Goal: Transaction & Acquisition: Book appointment/travel/reservation

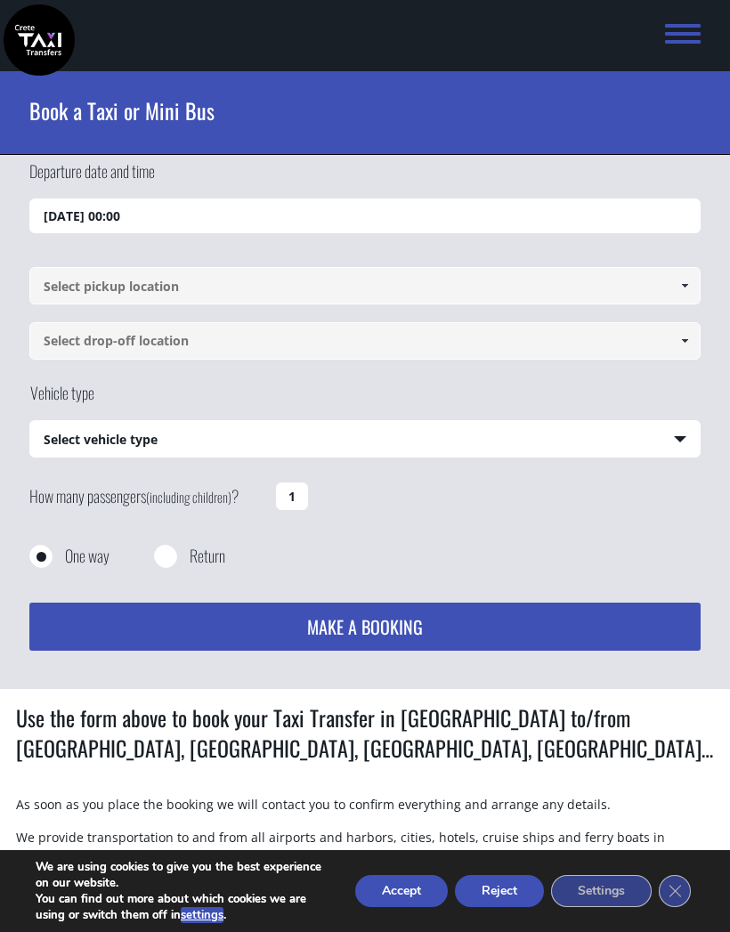
click at [111, 210] on input "[DATE] 00:00" at bounding box center [364, 217] width 671 height 36
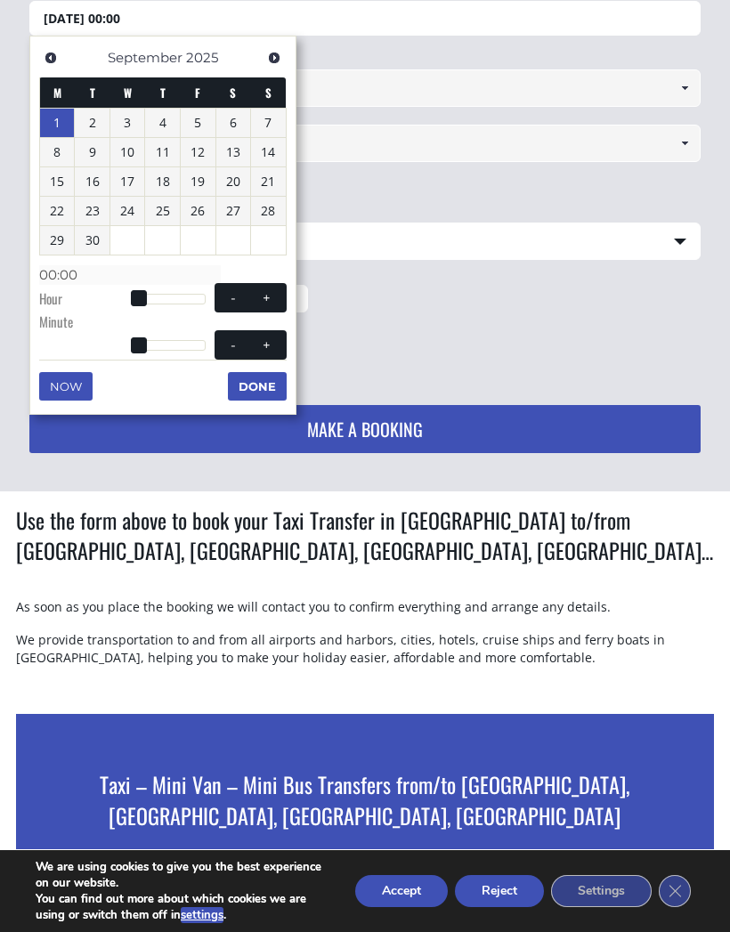
click at [60, 145] on link "8" at bounding box center [57, 152] width 35 height 28
click at [269, 291] on span at bounding box center [266, 298] width 14 height 14
type input "[DATE] 01:00"
type input "01:00"
click at [276, 289] on button "+" at bounding box center [266, 297] width 32 height 17
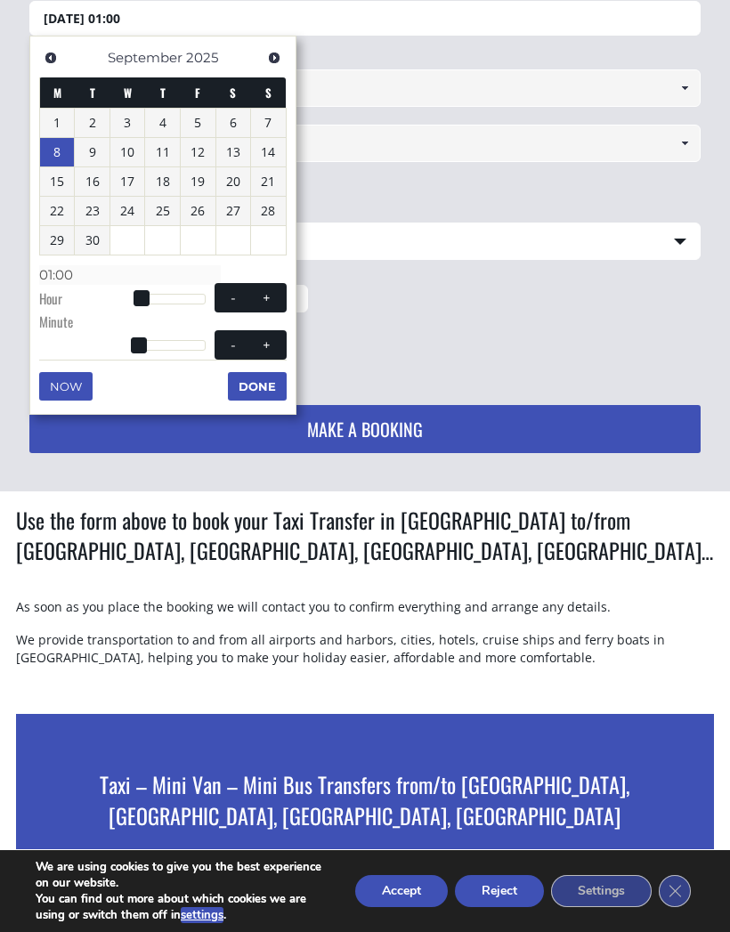
type input "[DATE] 02:00"
type input "02:00"
click at [273, 284] on span "- +" at bounding box center [251, 297] width 72 height 29
click at [274, 289] on button "+" at bounding box center [266, 297] width 32 height 17
type input "[DATE] 03:00"
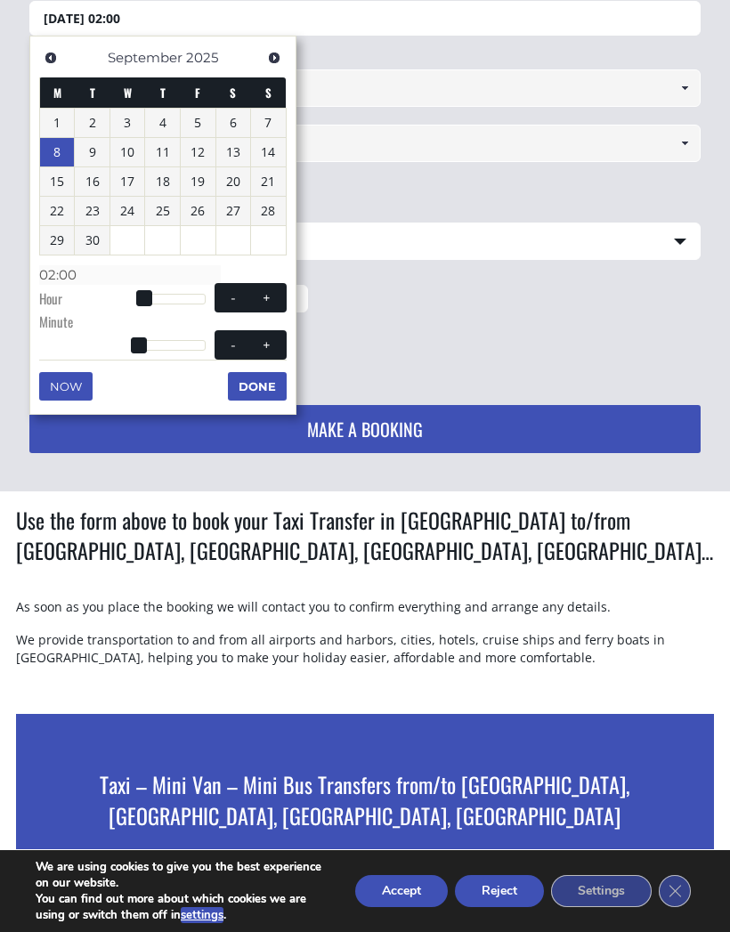
type input "03:00"
click at [274, 289] on button "+" at bounding box center [266, 297] width 32 height 17
type input "[DATE] 04:00"
type input "04:00"
click at [280, 289] on button "+" at bounding box center [266, 297] width 32 height 17
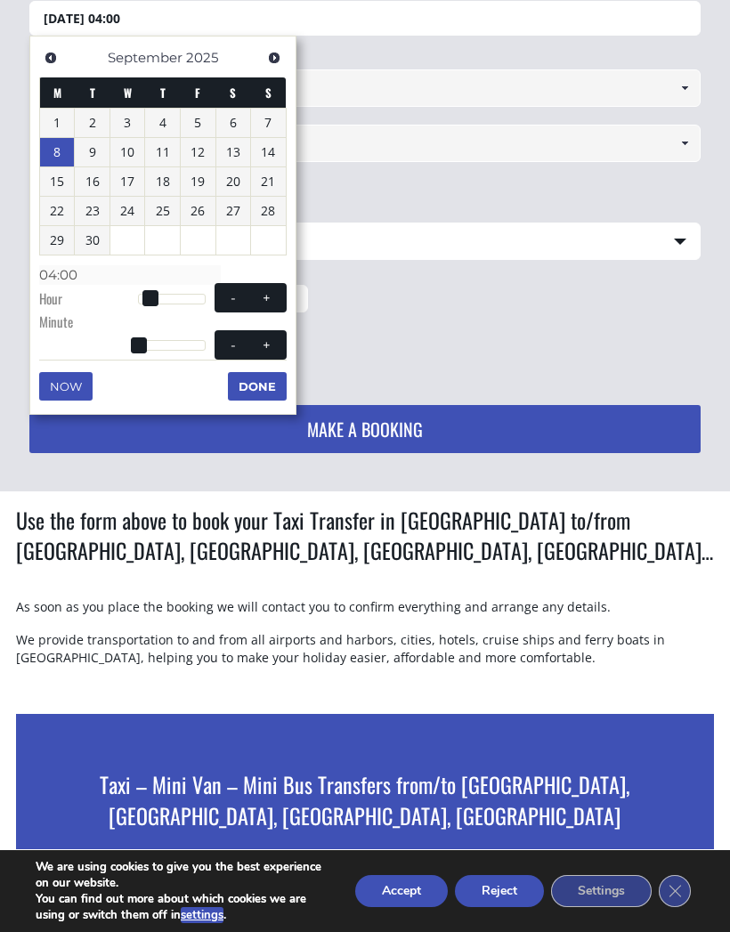
type input "[DATE] 05:00"
type input "05:00"
click at [280, 289] on button "+" at bounding box center [266, 297] width 32 height 17
type input "[DATE] 06:00"
type input "06:00"
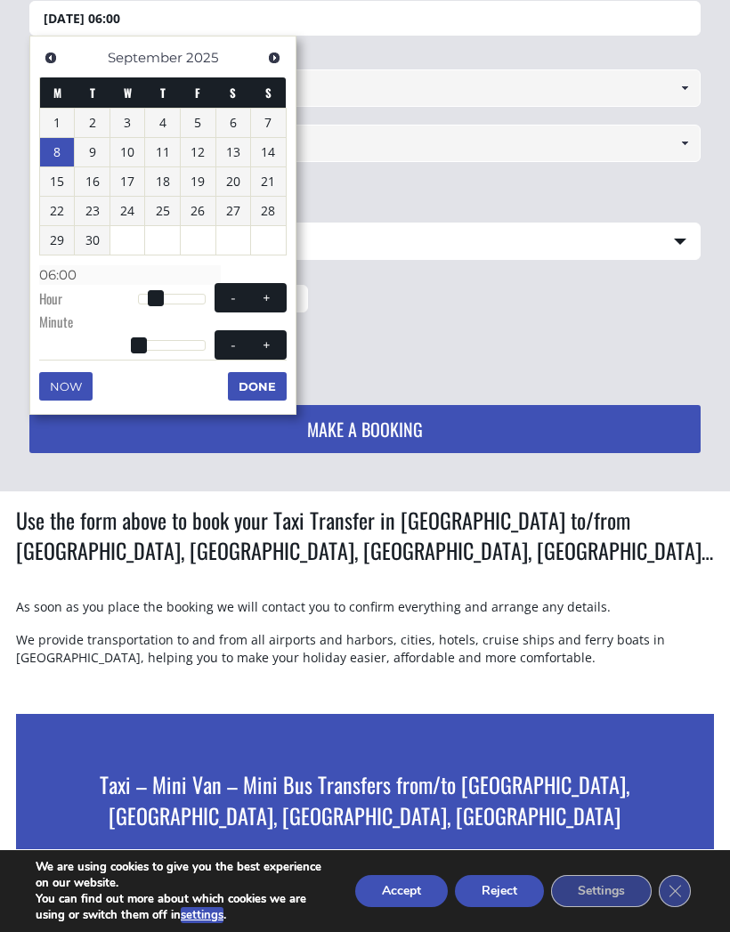
click at [274, 289] on button "+" at bounding box center [266, 297] width 32 height 17
type input "[DATE] 07:00"
type input "07:00"
click at [274, 289] on button "+" at bounding box center [266, 297] width 32 height 17
type input "[DATE] 08:00"
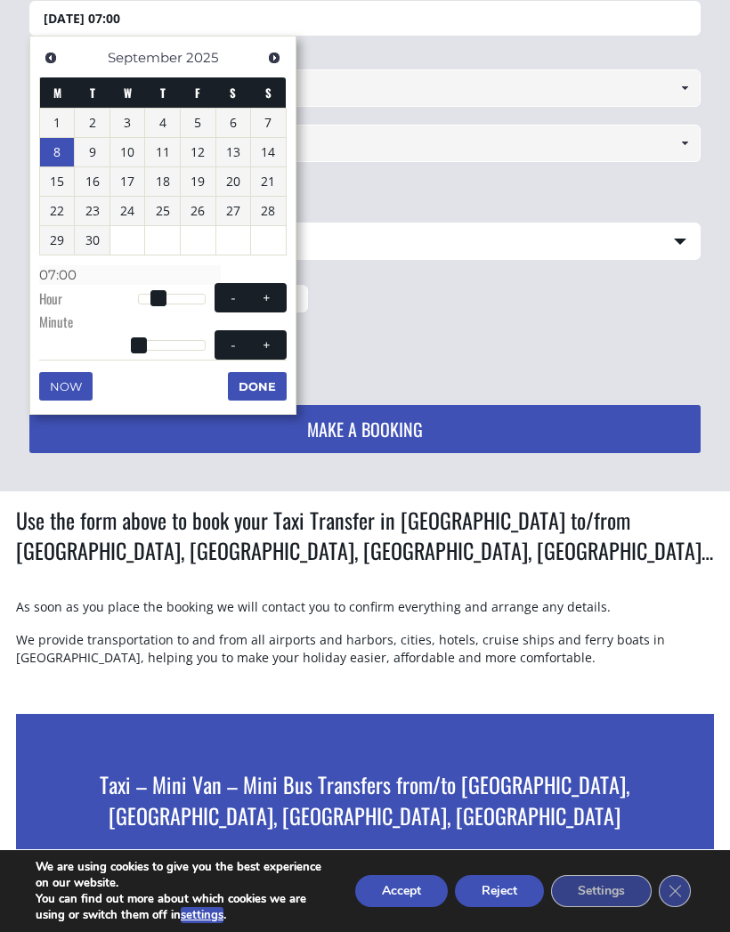
type input "08:00"
click at [272, 291] on span at bounding box center [266, 298] width 14 height 14
type input "[DATE] 09:00"
type input "09:00"
click at [272, 339] on span at bounding box center [266, 344] width 14 height 14
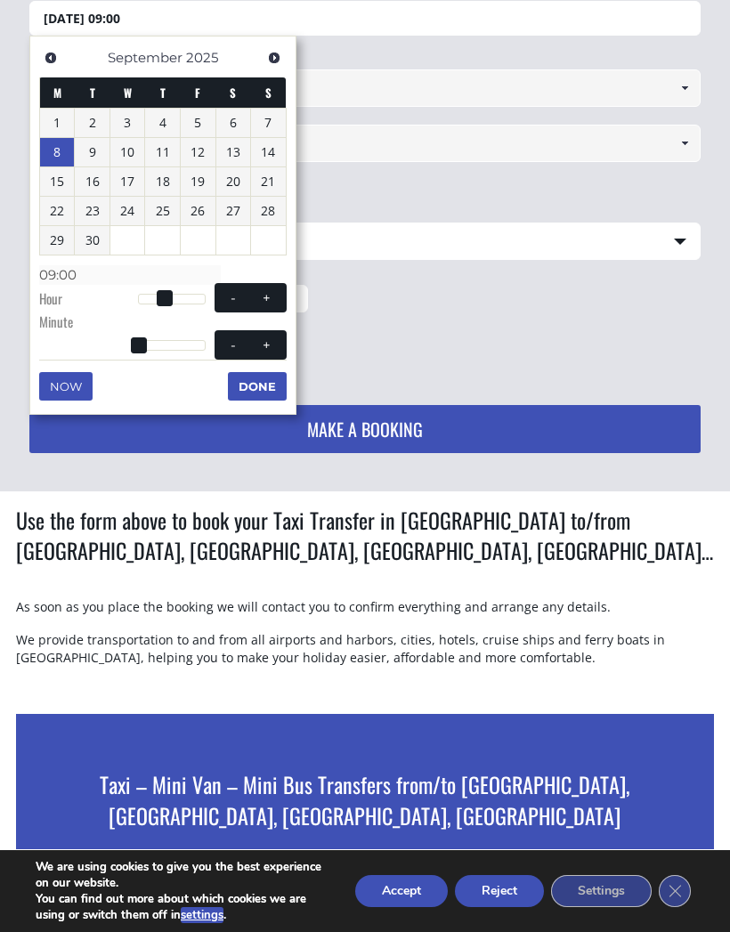
type input "[DATE] 09:01"
type input "09:01"
click at [272, 338] on span at bounding box center [266, 344] width 14 height 14
type input "[DATE] 09:02"
type input "09:02"
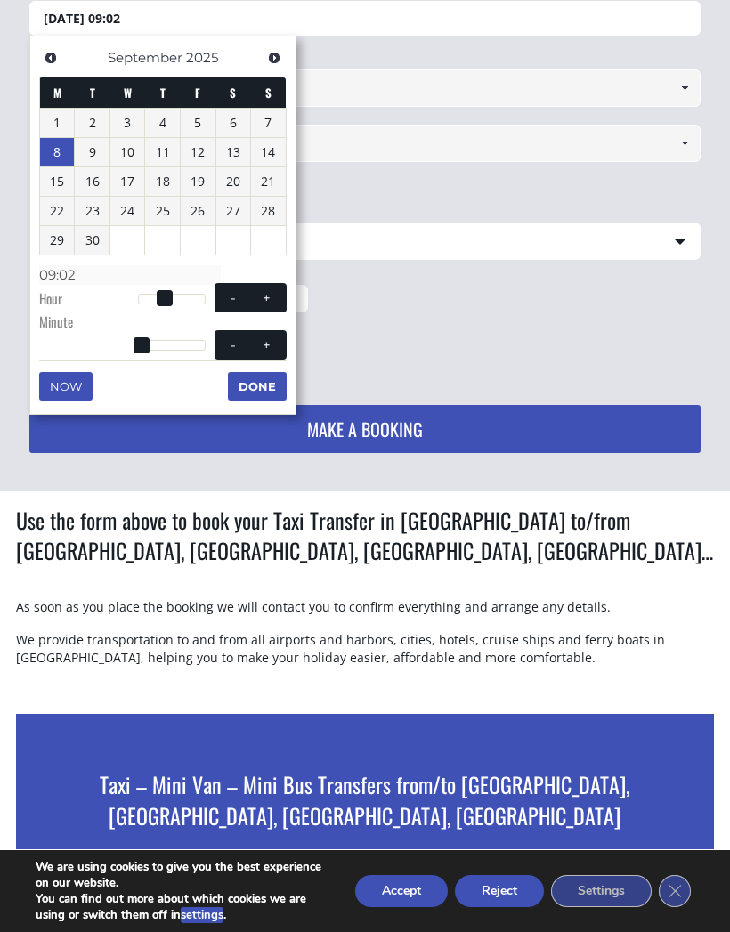
click at [272, 337] on span at bounding box center [266, 344] width 14 height 14
type input "[DATE] 09:03"
type input "09:03"
click at [391, 148] on input at bounding box center [364, 143] width 671 height 37
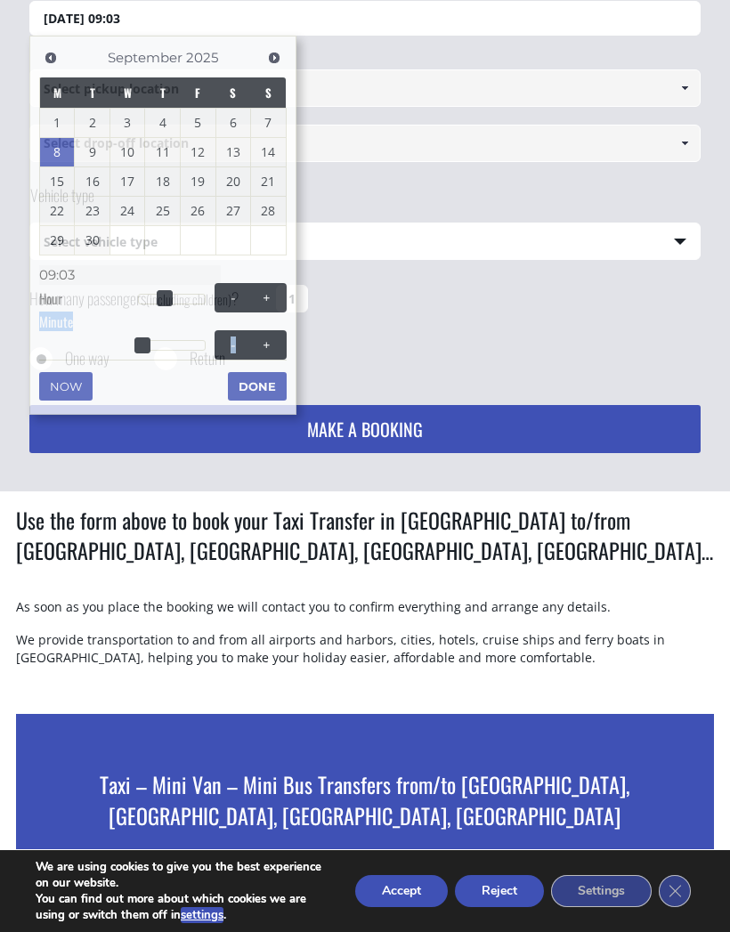
scroll to position [197, 0]
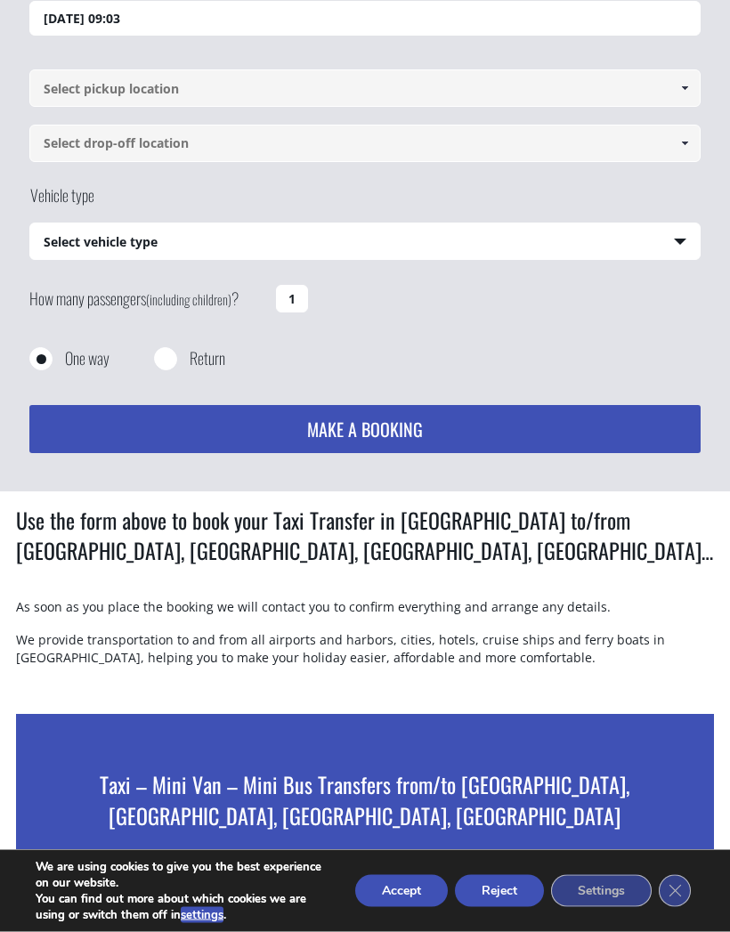
click at [178, 15] on input "[DATE] 09:03" at bounding box center [364, 20] width 671 height 36
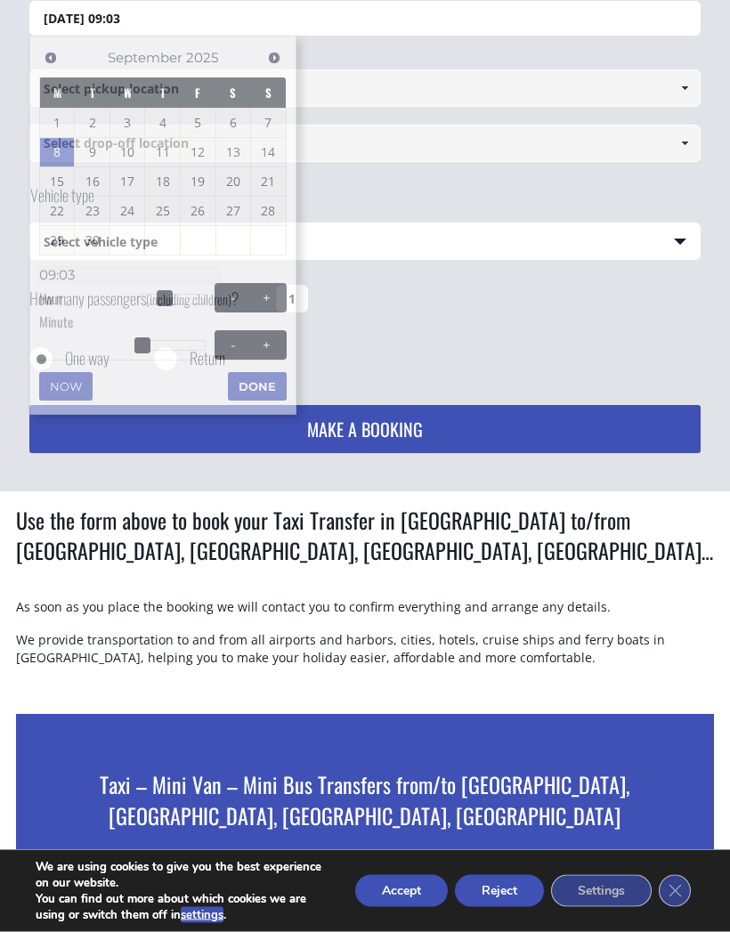
scroll to position [198, 0]
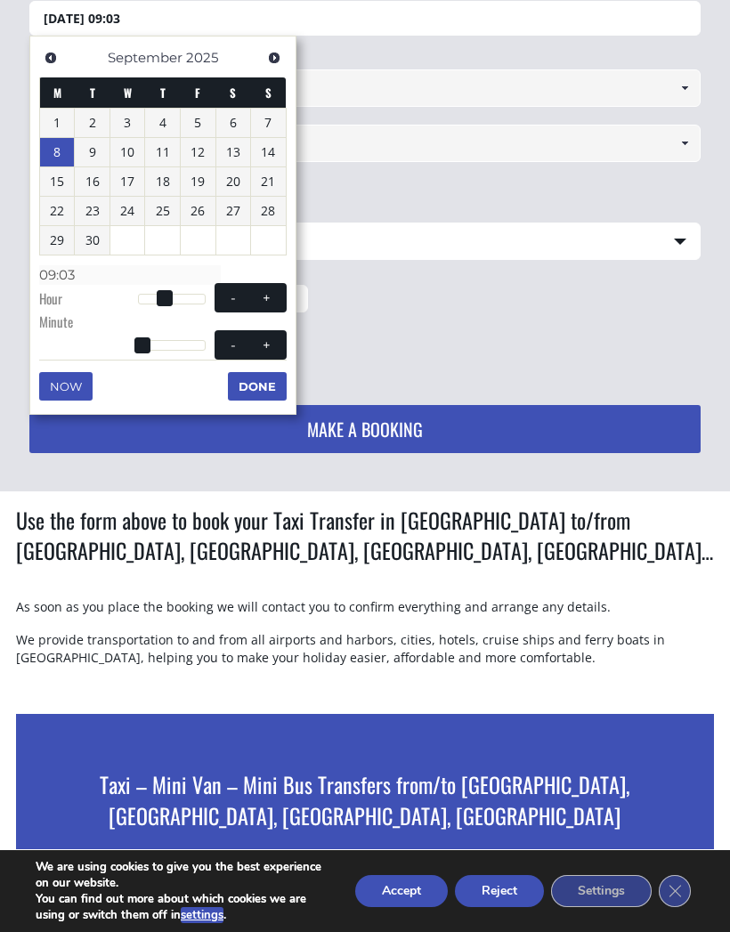
click at [265, 337] on span at bounding box center [266, 344] width 14 height 14
type input "[DATE] 09:04"
type input "09:04"
click at [266, 337] on span at bounding box center [266, 344] width 14 height 14
type input "[DATE] 09:05"
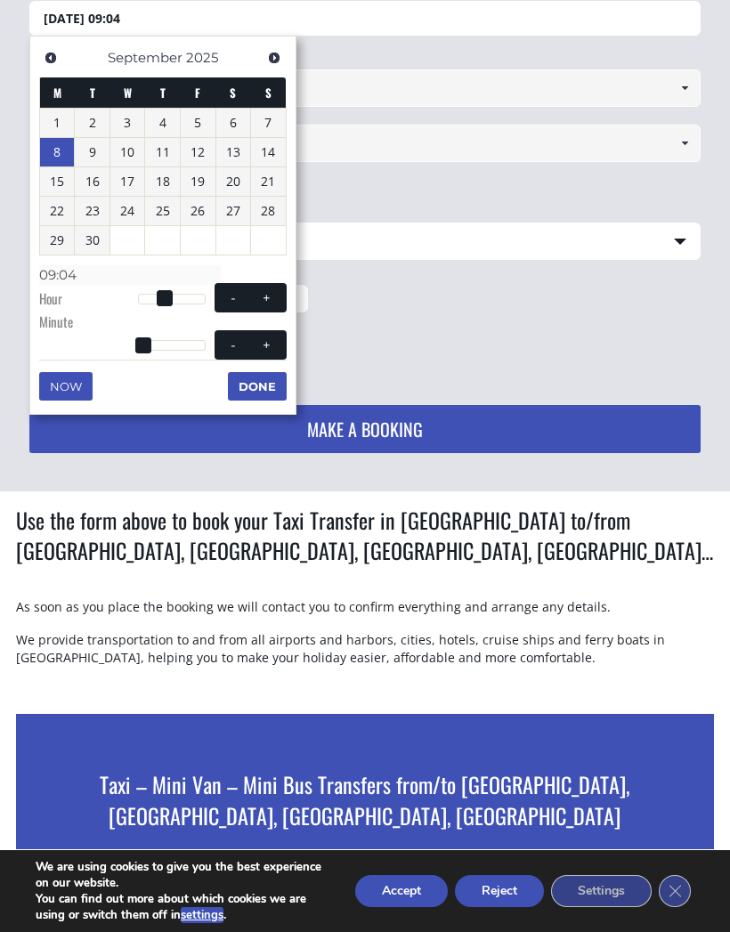
type input "09:05"
click at [266, 337] on span at bounding box center [266, 344] width 14 height 14
type input "[DATE] 09:06"
type input "09:06"
click at [267, 337] on span at bounding box center [266, 344] width 14 height 14
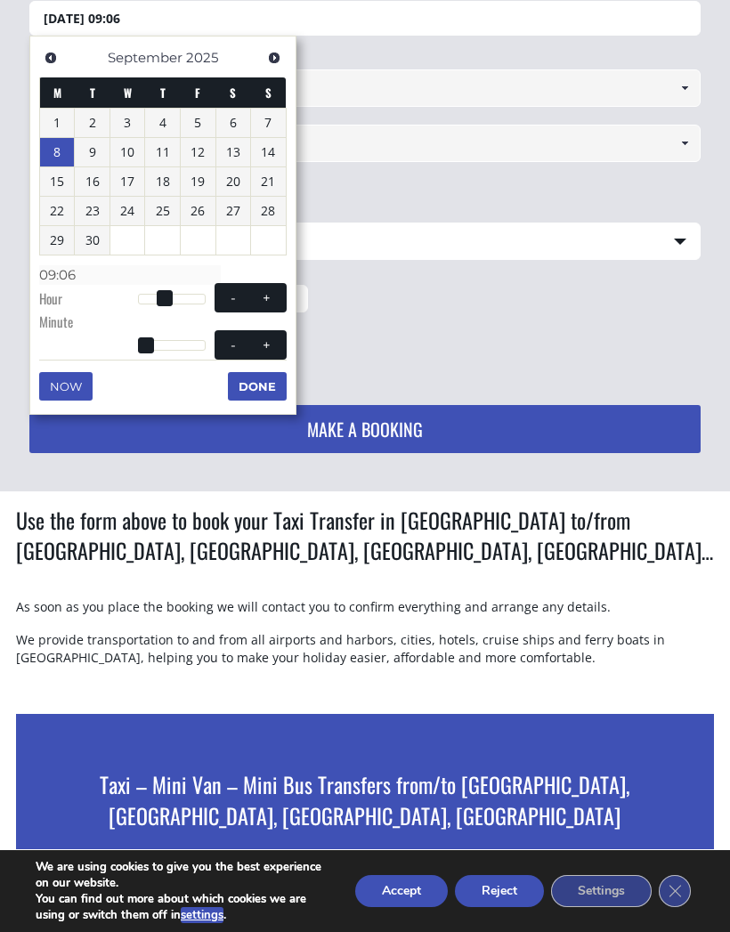
type input "[DATE] 09:07"
type input "09:07"
click at [266, 337] on button "+" at bounding box center [266, 345] width 32 height 17
type input "[DATE] 09:08"
type input "09:08"
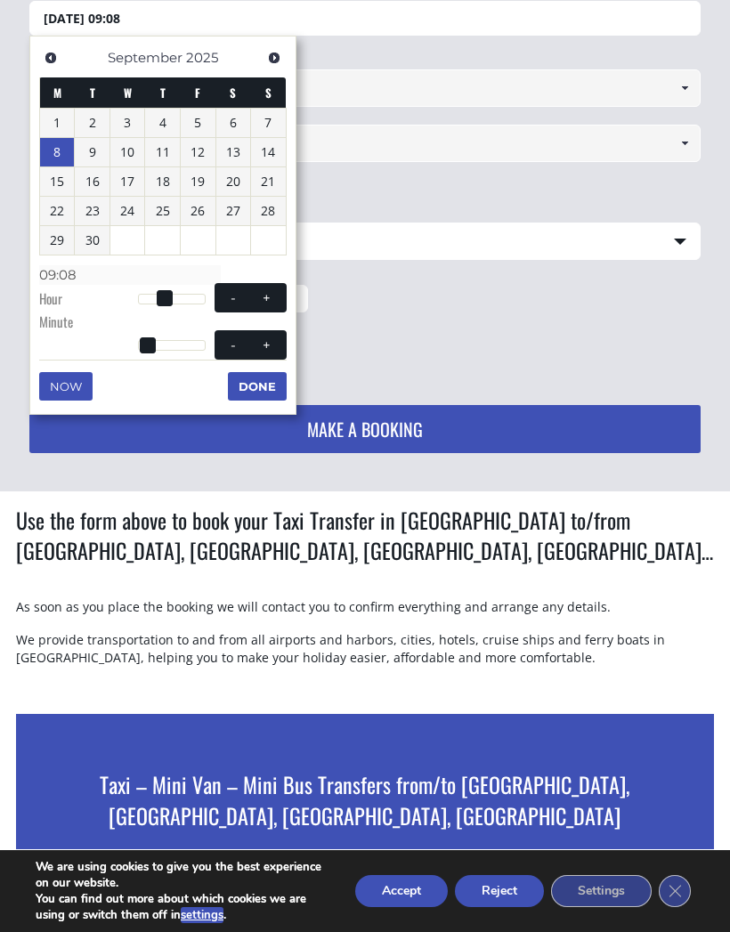
click at [272, 337] on button "+" at bounding box center [266, 345] width 32 height 17
type input "[DATE] 09:09"
type input "09:09"
click at [272, 330] on span "- +" at bounding box center [251, 344] width 72 height 29
click at [271, 330] on span "- +" at bounding box center [251, 344] width 72 height 29
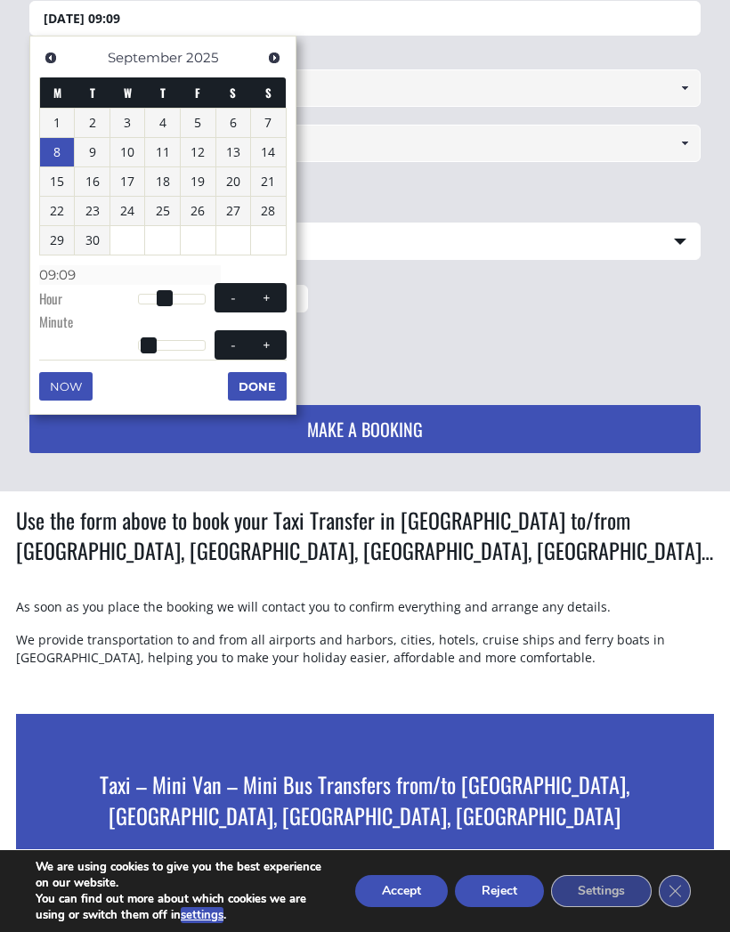
click at [269, 337] on button "+" at bounding box center [266, 345] width 32 height 17
type input "[DATE] 09:10"
type input "09:10"
click at [270, 337] on button "+" at bounding box center [266, 345] width 32 height 17
type input "[DATE] 09:11"
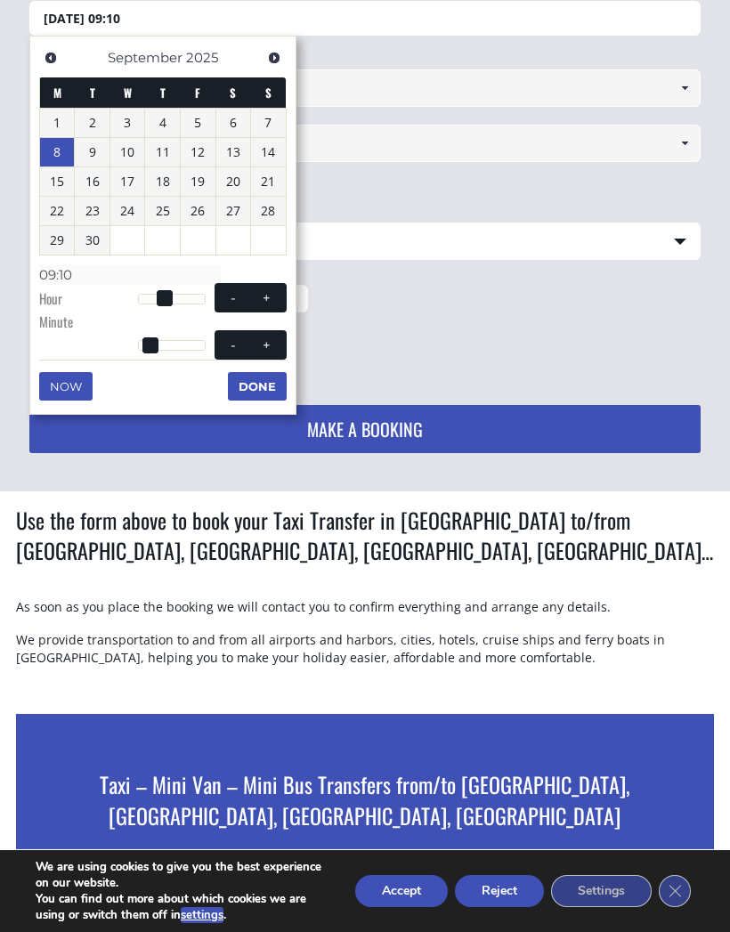
type input "09:11"
click at [266, 330] on span "- +" at bounding box center [251, 344] width 72 height 29
click at [269, 337] on span at bounding box center [266, 344] width 14 height 14
type input "[DATE] 09:12"
type input "09:12"
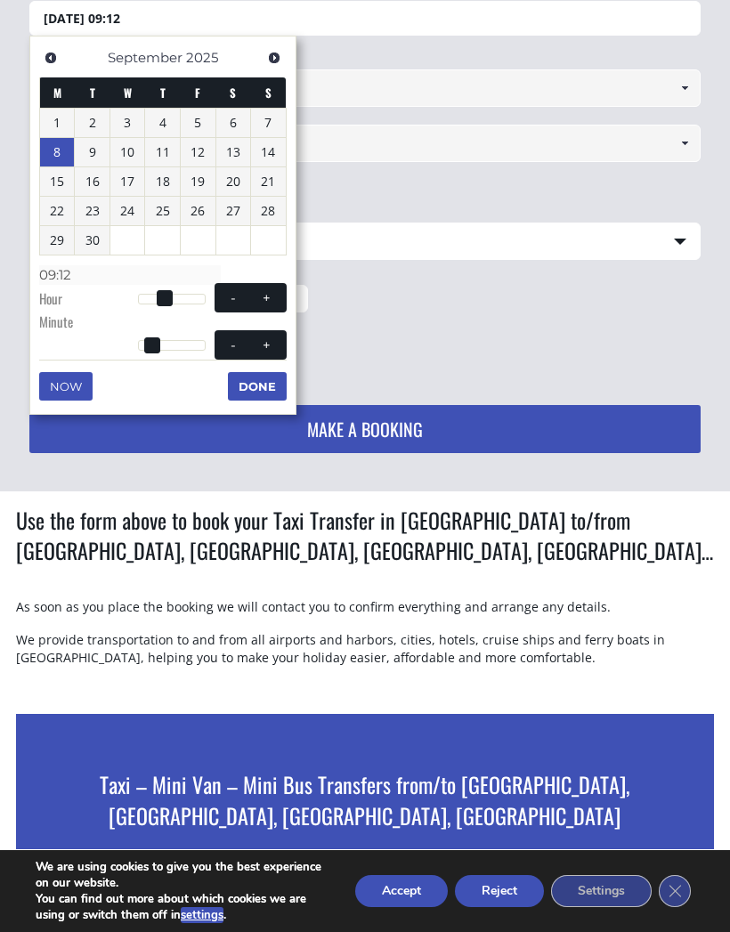
click at [268, 337] on span at bounding box center [266, 344] width 14 height 14
type input "[DATE] 09:13"
type input "09:13"
click at [272, 337] on button "+" at bounding box center [266, 345] width 32 height 17
type input "[DATE] 09:14"
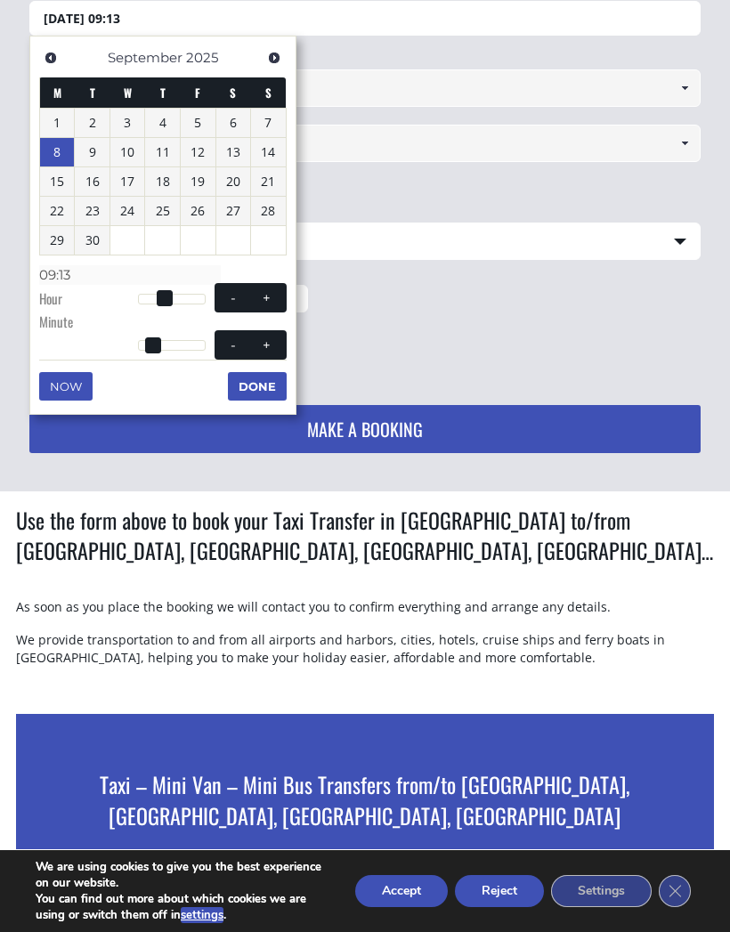
type input "09:14"
click at [267, 337] on span at bounding box center [266, 344] width 14 height 14
type input "[DATE] 09:15"
type input "09:15"
click at [266, 337] on span at bounding box center [266, 344] width 14 height 14
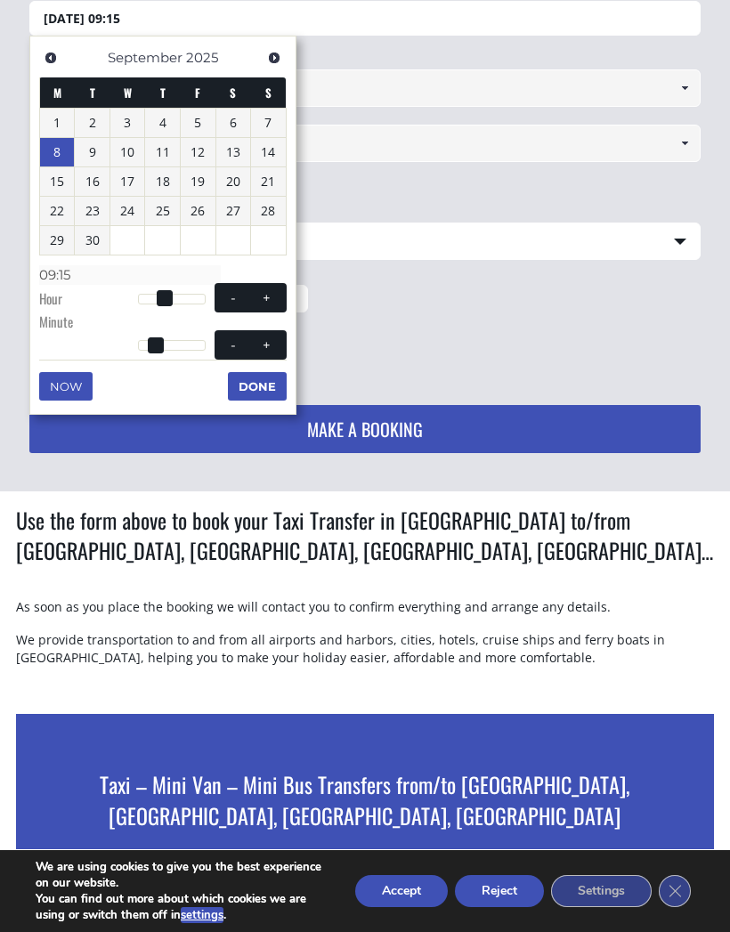
type input "[DATE] 09:16"
type input "09:16"
click at [264, 337] on span at bounding box center [266, 344] width 14 height 14
type input "[DATE] 09:17"
type input "09:17"
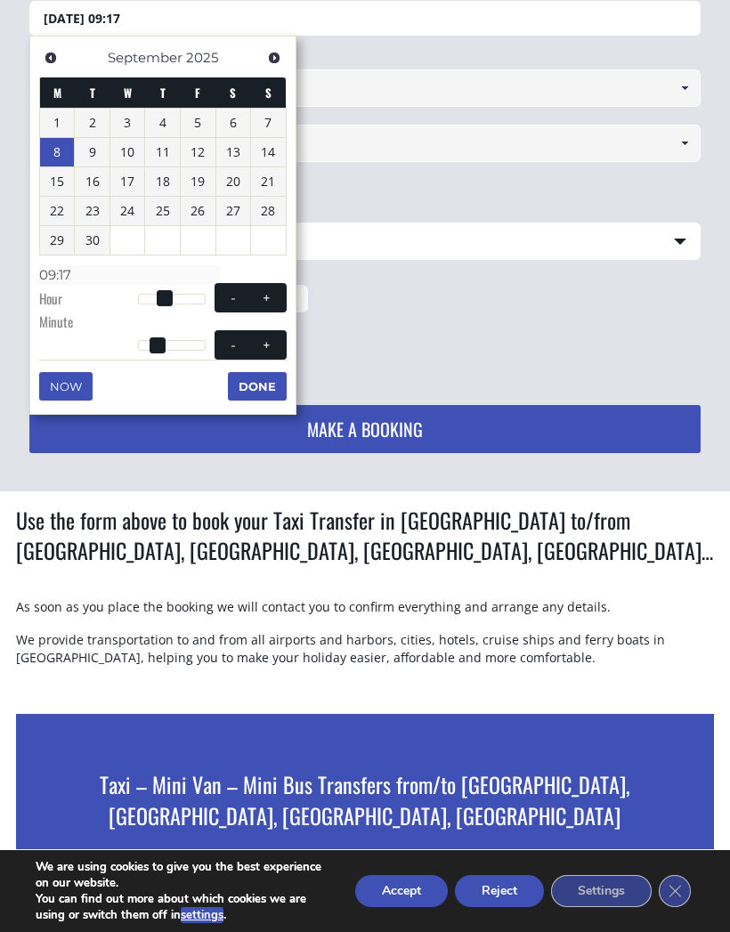
click at [266, 337] on span at bounding box center [266, 344] width 14 height 14
type input "[DATE] 09:18"
type input "09:18"
click at [267, 337] on span at bounding box center [266, 344] width 14 height 14
type input "[DATE] 09:19"
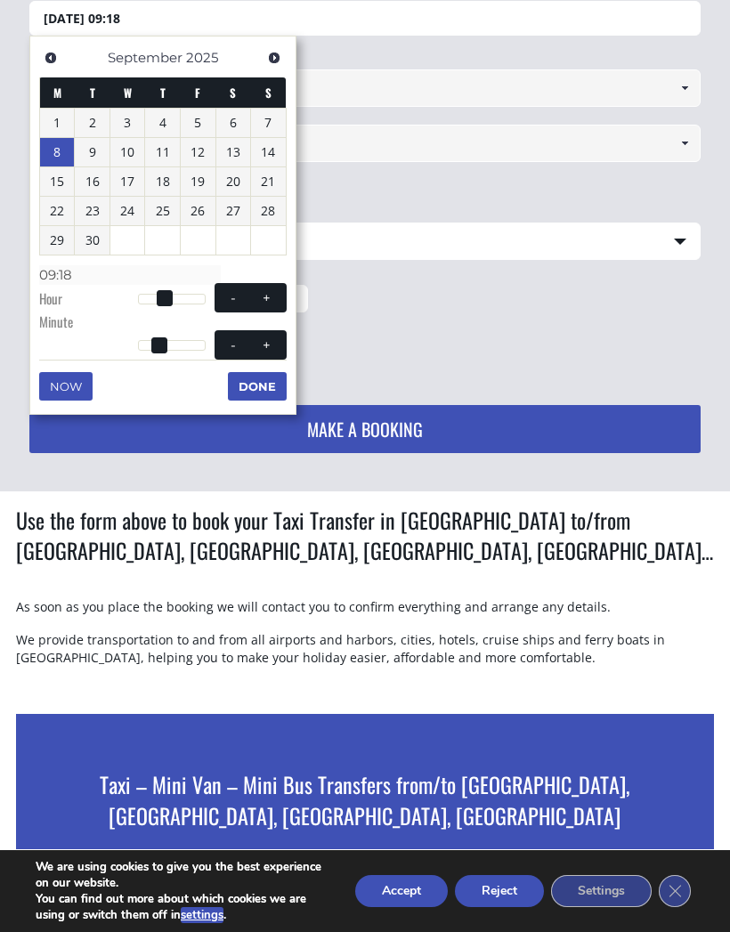
type input "09:19"
click at [267, 337] on span at bounding box center [266, 344] width 14 height 14
type input "[DATE] 09:20"
type input "09:20"
click at [272, 337] on button "+" at bounding box center [266, 345] width 32 height 17
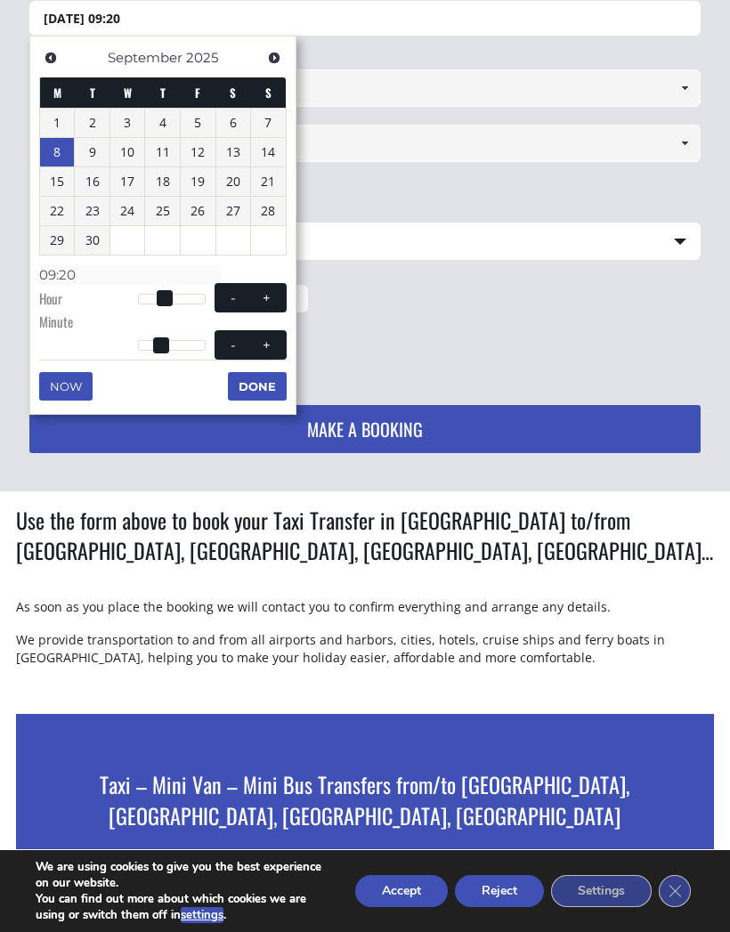
type input "[DATE] 09:21"
type input "09:21"
click at [272, 337] on button "+" at bounding box center [266, 345] width 32 height 17
type input "[DATE] 09:22"
type input "09:22"
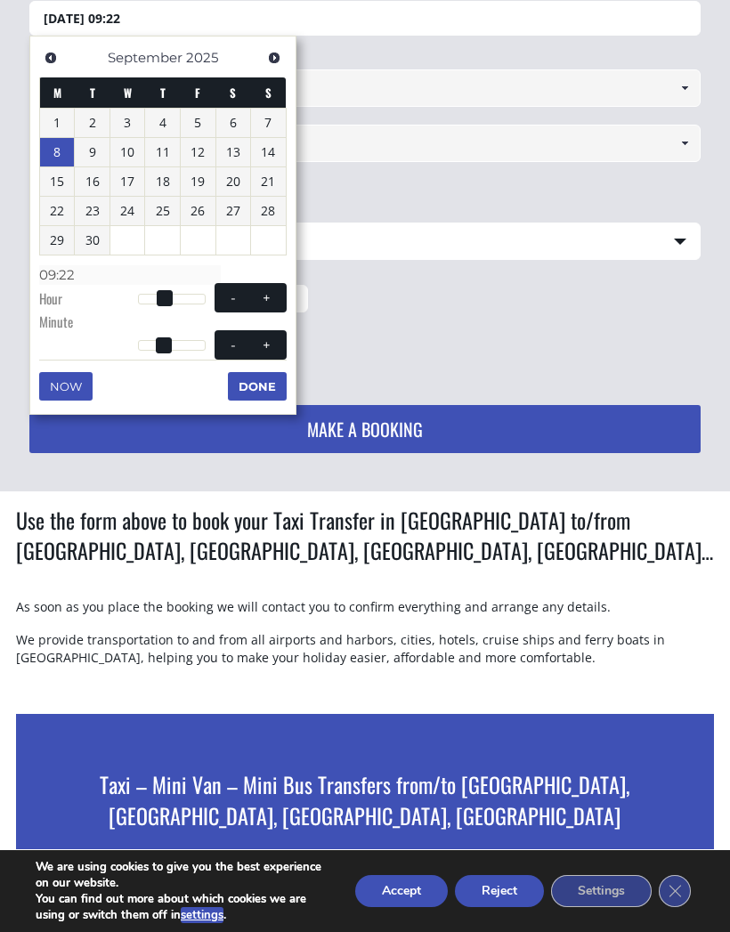
click at [272, 337] on span at bounding box center [266, 344] width 14 height 14
type input "[DATE] 09:23"
type input "09:23"
click at [272, 337] on span at bounding box center [266, 344] width 14 height 14
type input "[DATE] 09:24"
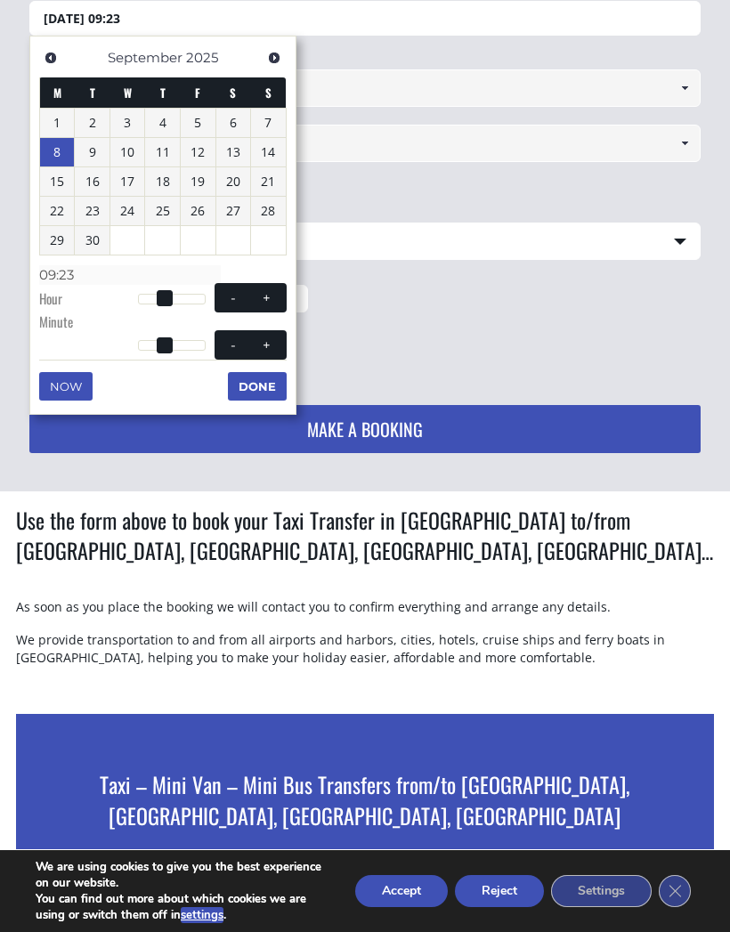
type input "09:24"
click at [272, 337] on button "+" at bounding box center [266, 345] width 32 height 17
type input "[DATE] 09:25"
type input "09:25"
click at [272, 337] on span at bounding box center [266, 344] width 14 height 14
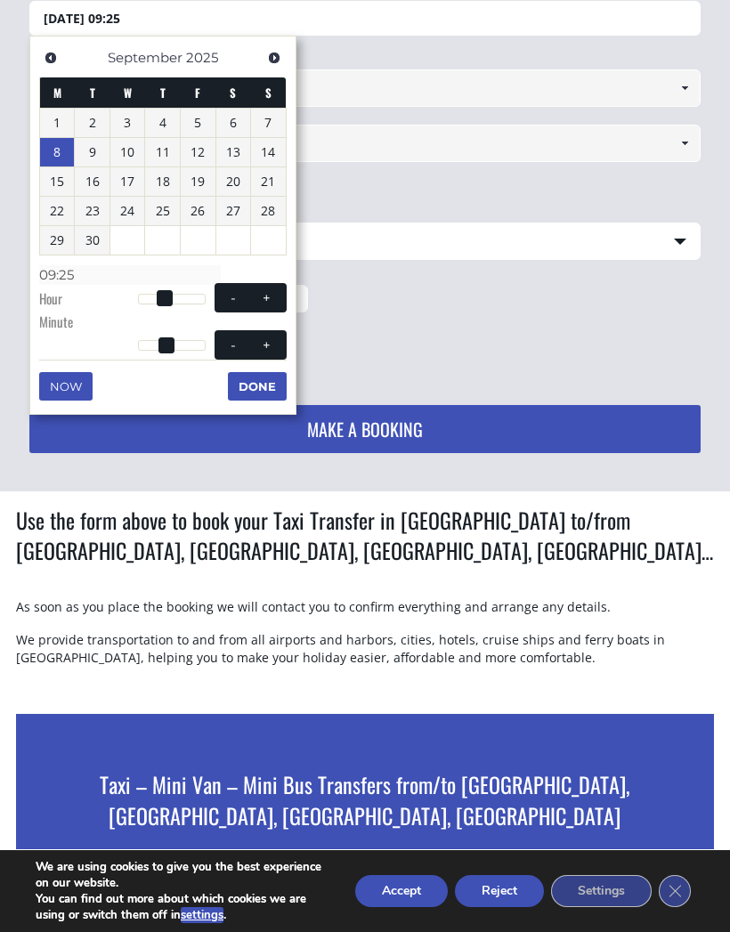
type input "[DATE] 09:26"
type input "09:26"
click at [273, 337] on span at bounding box center [266, 344] width 14 height 14
type input "[DATE] 09:27"
type input "09:27"
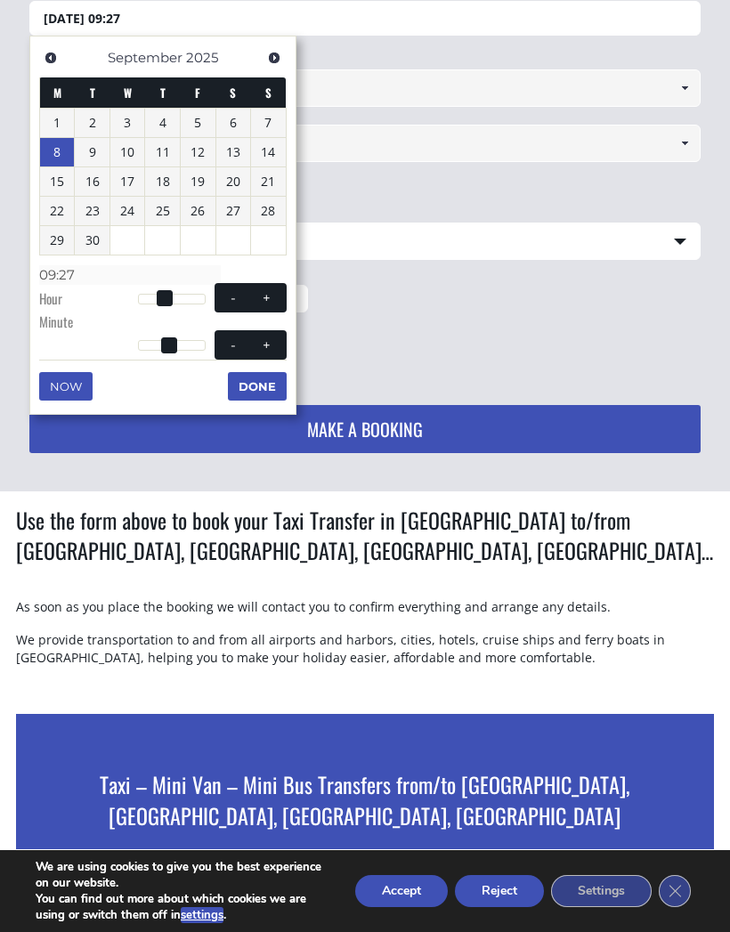
click at [272, 337] on span at bounding box center [266, 344] width 14 height 14
type input "[DATE] 09:28"
type input "09:28"
click at [272, 337] on span at bounding box center [266, 344] width 14 height 14
type input "[DATE] 09:29"
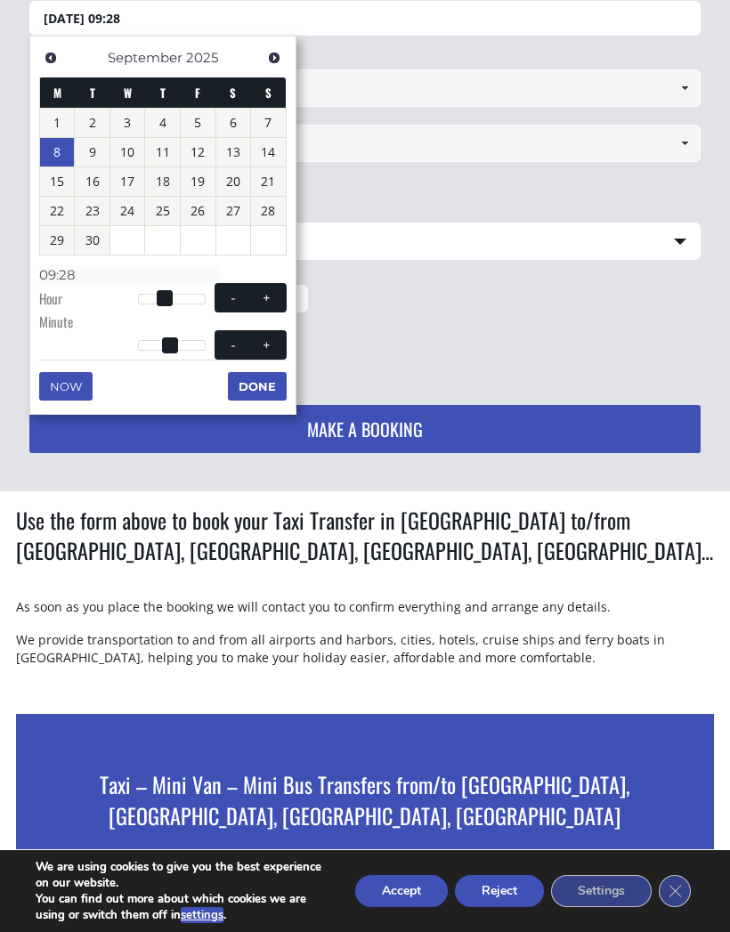
type input "09:29"
click at [279, 337] on button "+" at bounding box center [266, 345] width 32 height 17
type input "[DATE] 09:30"
type input "09:30"
click at [263, 382] on button "Done" at bounding box center [257, 386] width 59 height 28
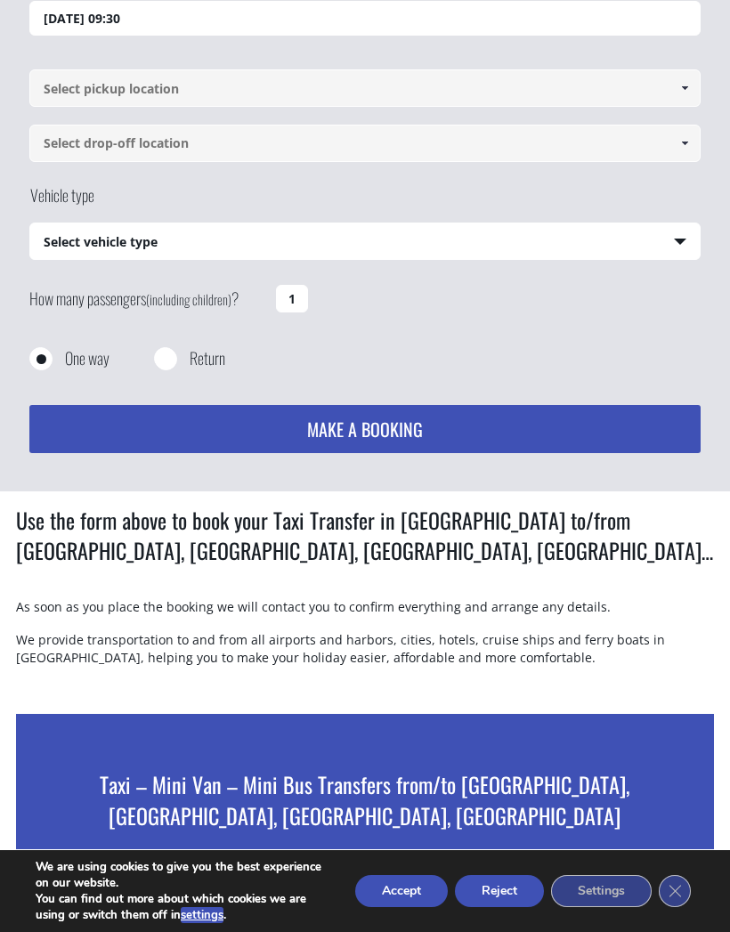
click at [689, 82] on span at bounding box center [685, 88] width 14 height 14
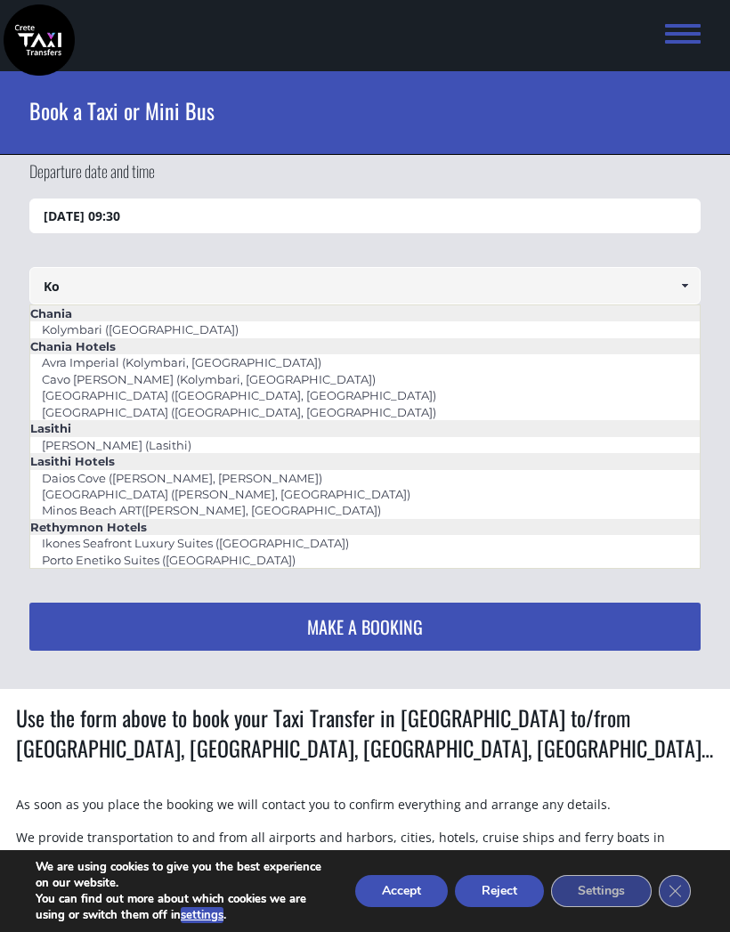
scroll to position [0, 0]
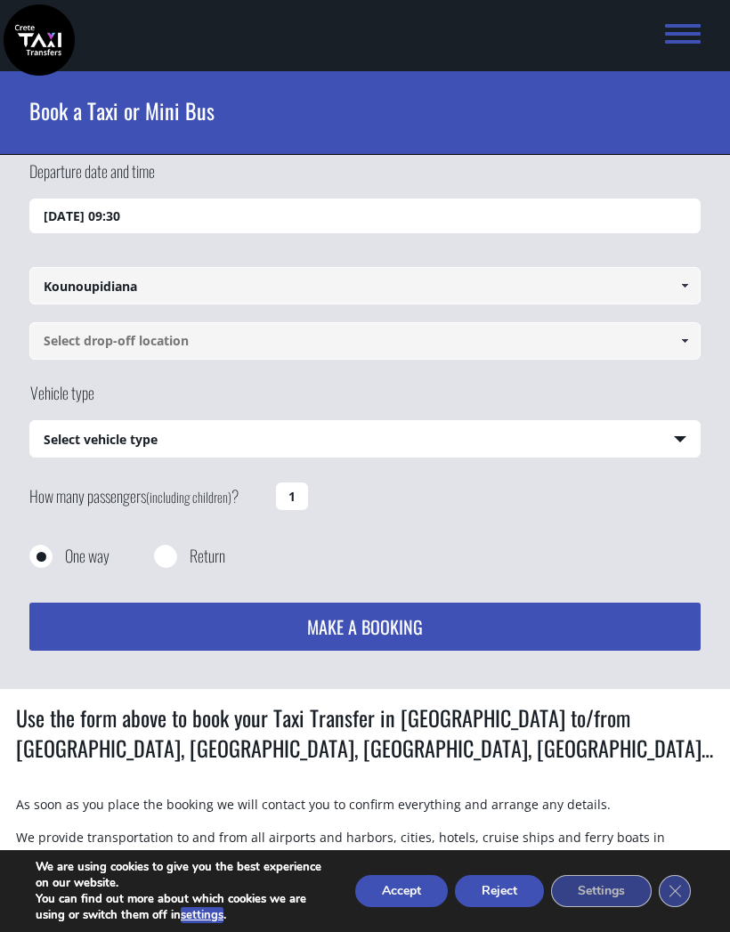
type input "Kounoupidiana"
click at [64, 345] on input at bounding box center [364, 340] width 671 height 37
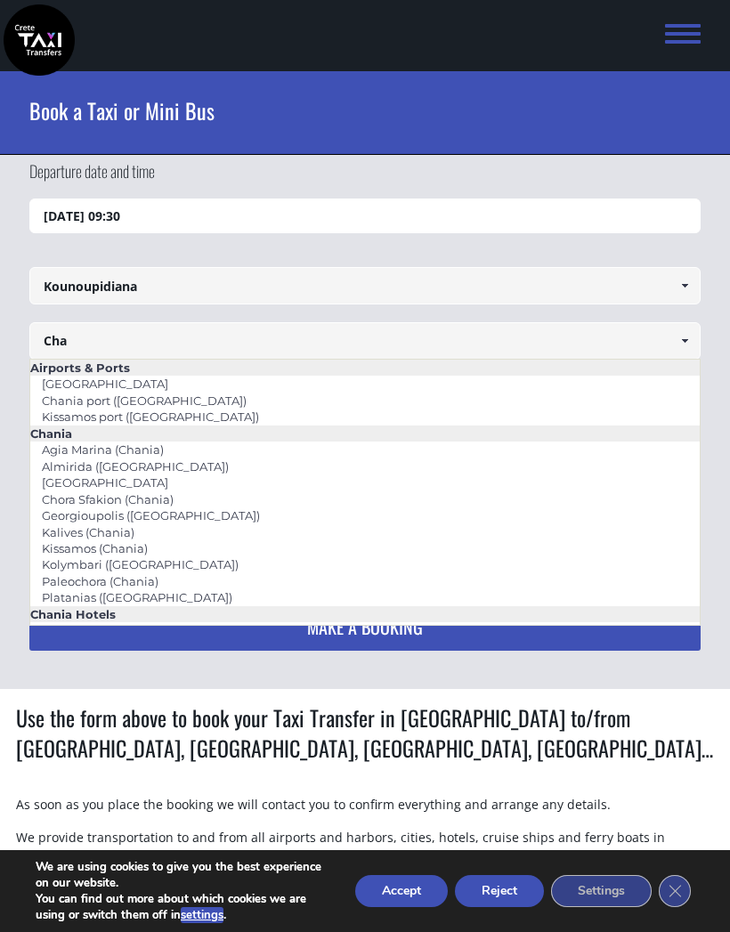
click at [97, 381] on link "[GEOGRAPHIC_DATA]" at bounding box center [105, 383] width 150 height 25
type input "[GEOGRAPHIC_DATA]"
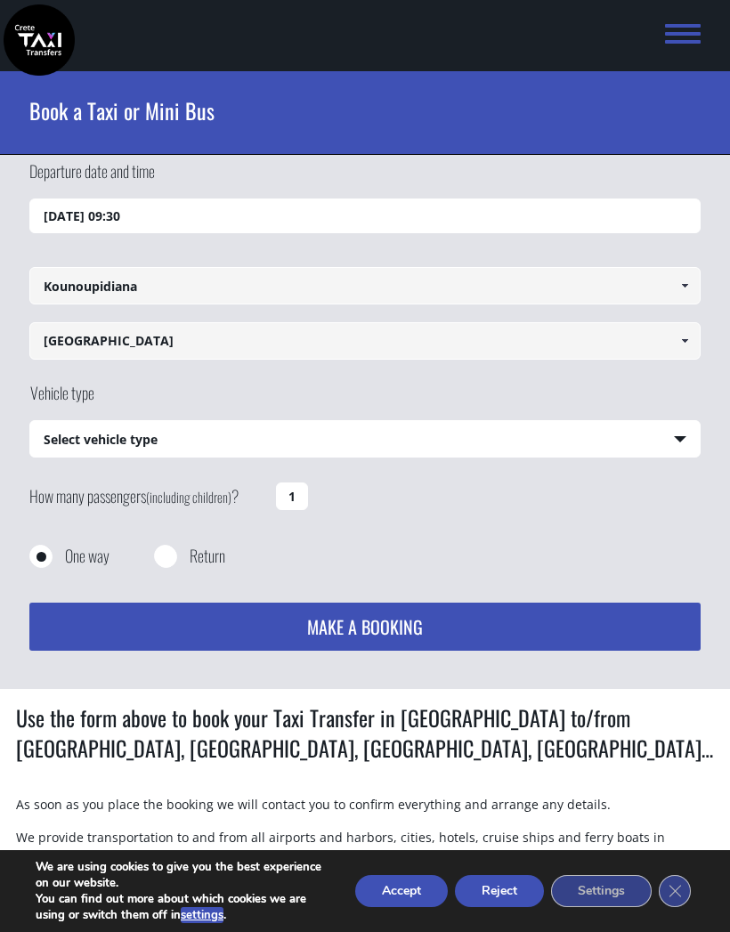
click at [686, 434] on select "Select vehicle type Taxi (4 passengers) Mercedes E Class Mini Van (7 passengers…" at bounding box center [365, 439] width 670 height 37
select select "540"
click at [291, 492] on input "1" at bounding box center [292, 497] width 32 height 28
type input "1"
click at [420, 513] on div "How many passengers (including children) ? 1" at bounding box center [364, 509] width 671 height 69
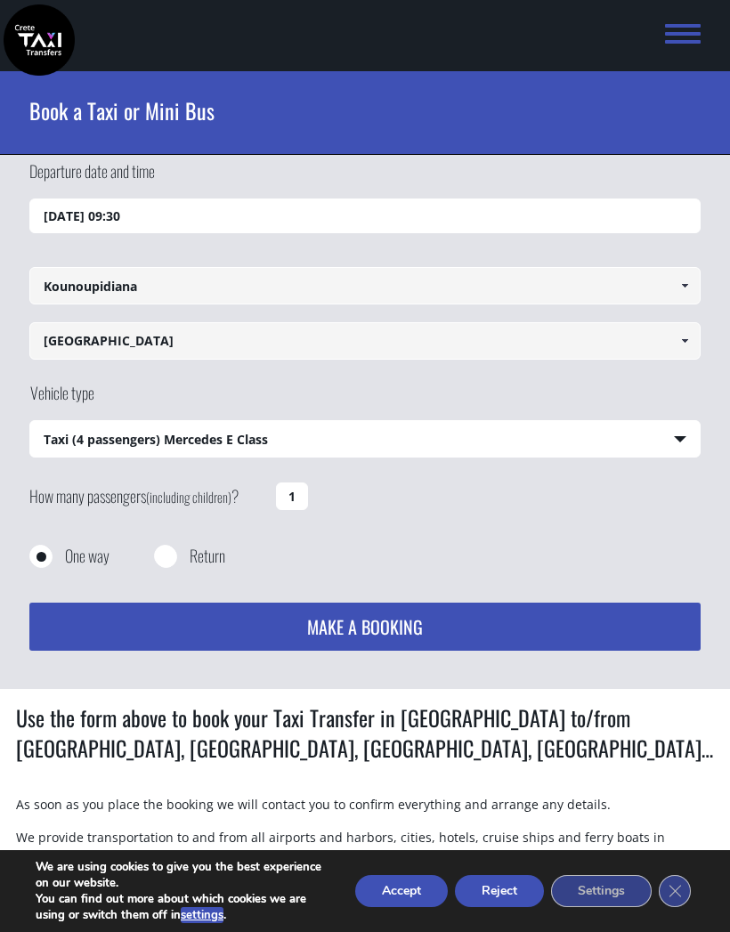
click at [306, 489] on input "1" at bounding box center [292, 497] width 32 height 28
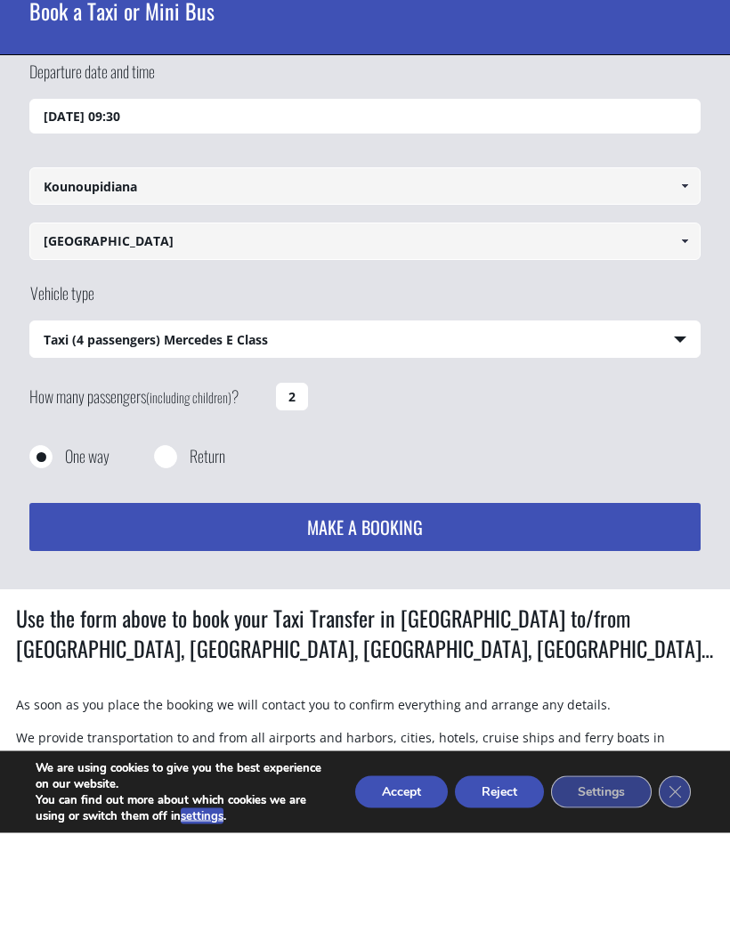
type input "2"
click at [353, 603] on button "MAKE A BOOKING" at bounding box center [364, 627] width 671 height 48
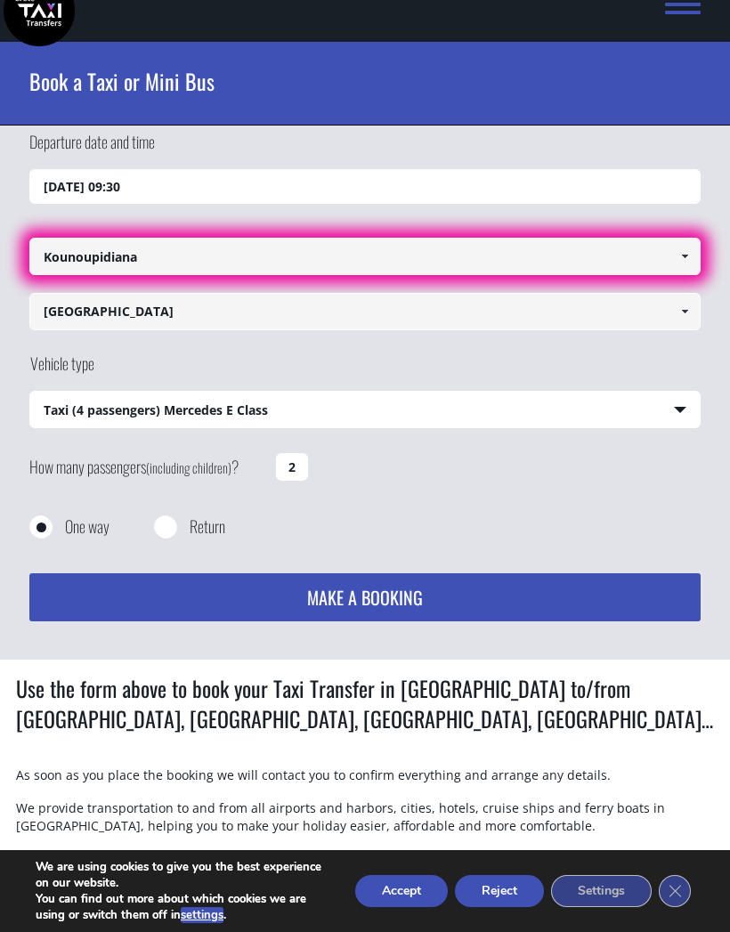
click at [690, 252] on span at bounding box center [685, 256] width 14 height 14
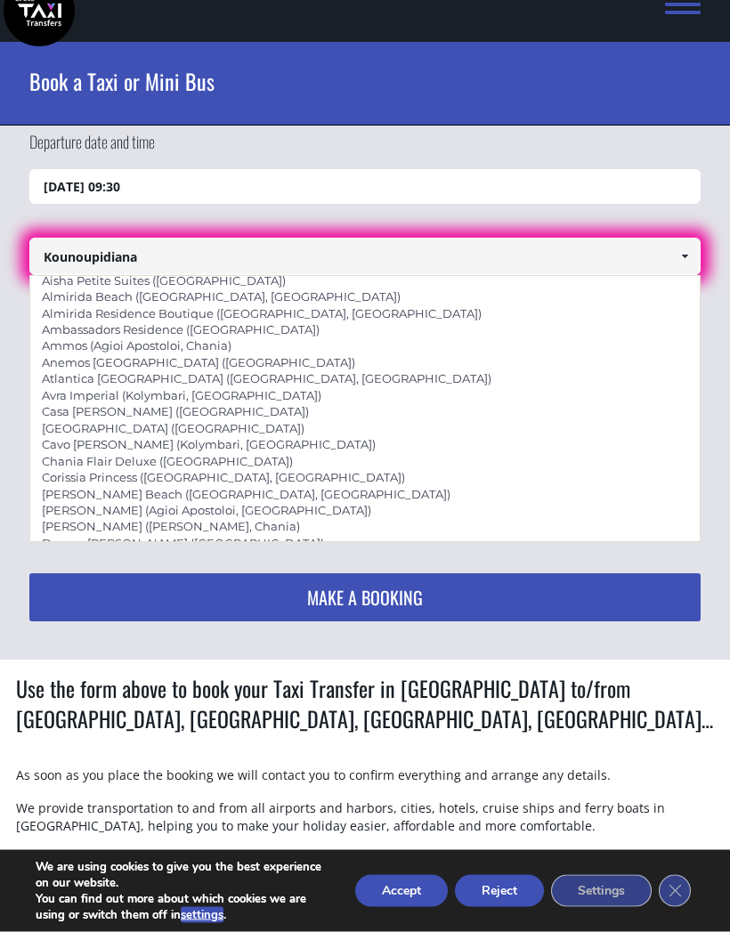
scroll to position [305, 0]
